Goal: Task Accomplishment & Management: Manage account settings

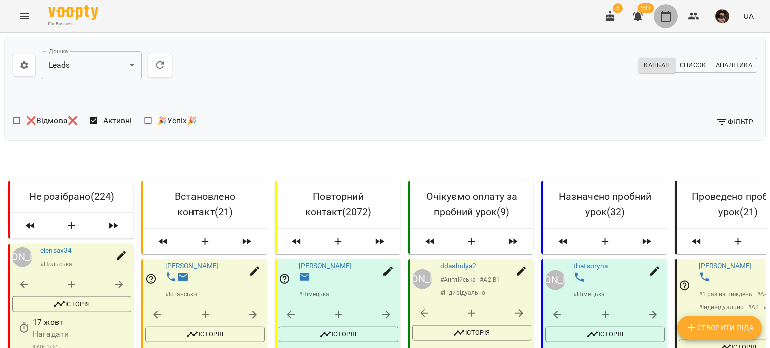
click at [675, 20] on button "button" at bounding box center [666, 16] width 24 height 24
